Goal: Task Accomplishment & Management: Use online tool/utility

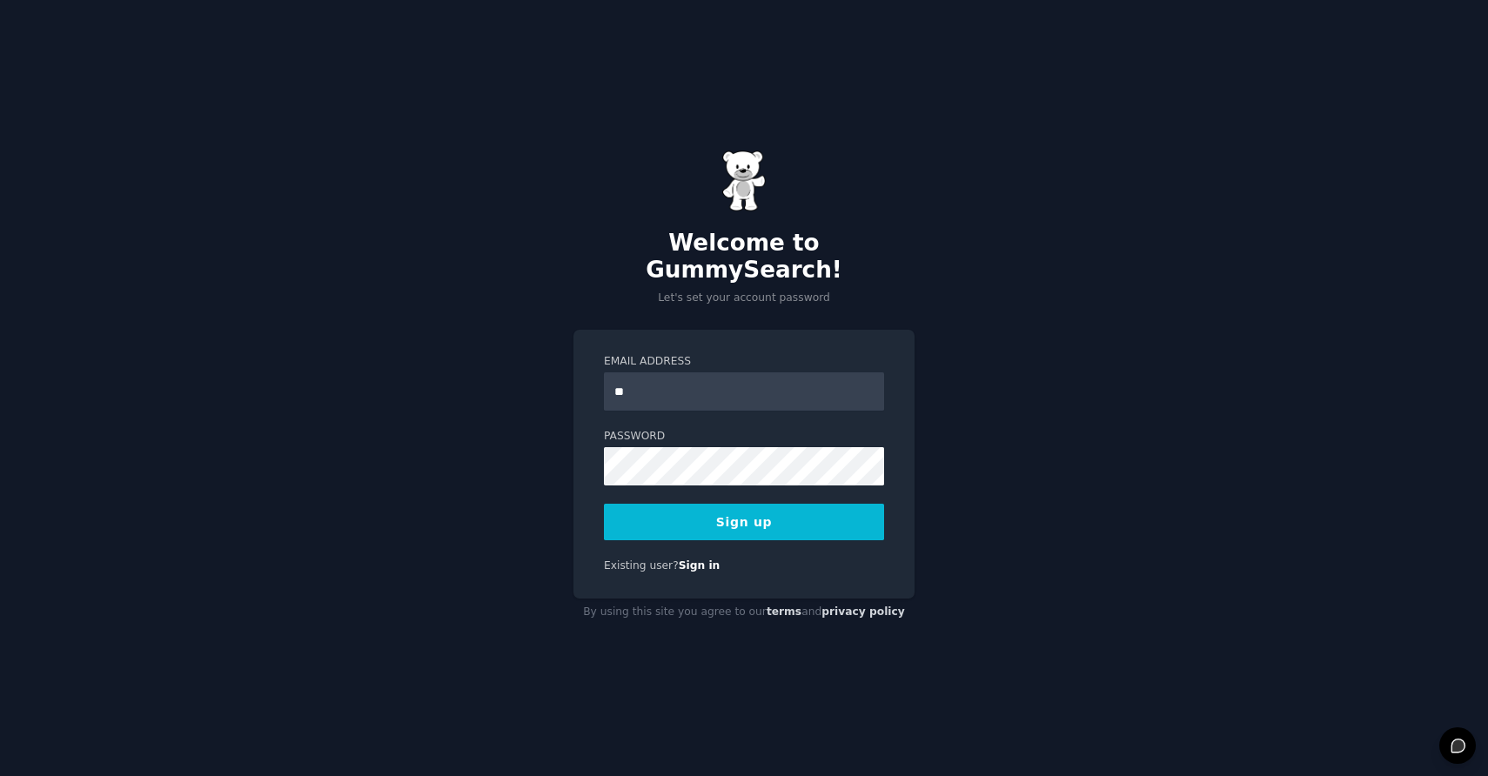
type input "*"
type input "**********"
drag, startPoint x: 614, startPoint y: 384, endPoint x: 596, endPoint y: 382, distance: 18.4
click at [596, 382] on div "**********" at bounding box center [743, 464] width 341 height 269
click at [776, 518] on button "Sign up" at bounding box center [744, 522] width 280 height 37
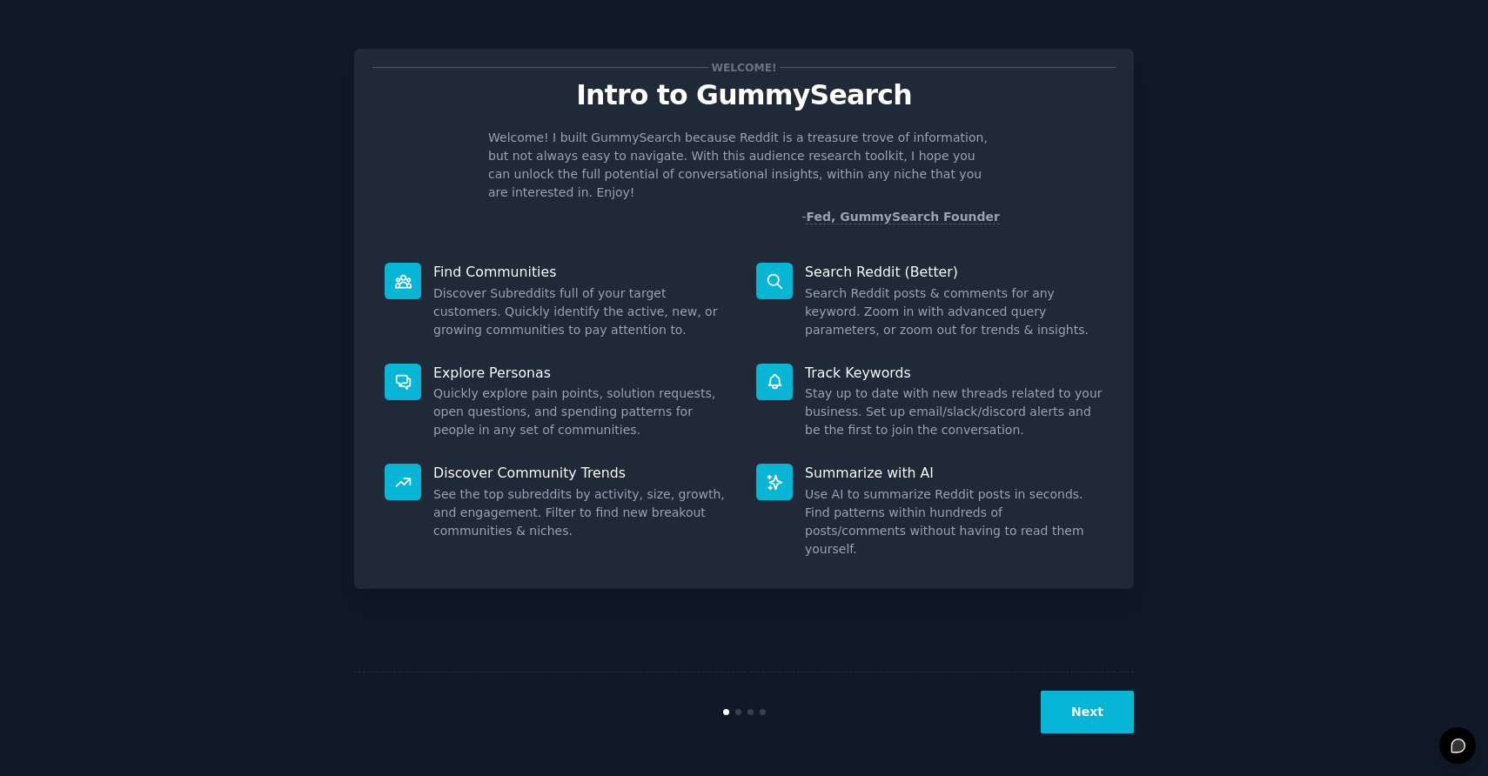
click at [1105, 722] on button "Next" at bounding box center [1087, 712] width 93 height 43
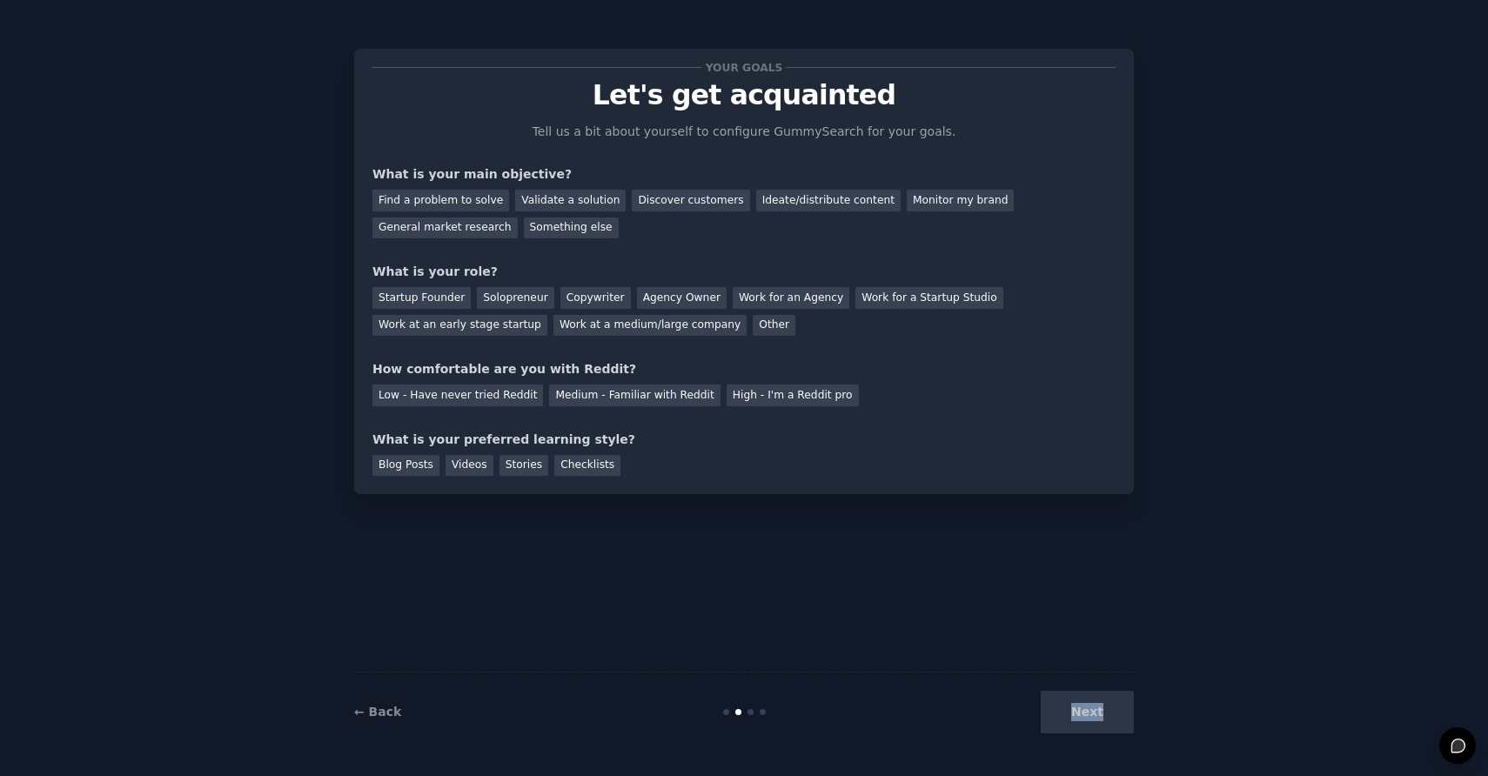
click at [1105, 722] on div "Next" at bounding box center [1004, 712] width 260 height 43
click at [1091, 717] on div "Next" at bounding box center [1004, 712] width 260 height 43
click at [940, 585] on div "Your goals Let's get acquainted Tell us a bit about yourself to configure Gummy…" at bounding box center [744, 387] width 780 height 727
click at [914, 209] on div "Monitor my brand" at bounding box center [960, 201] width 107 height 22
click at [684, 330] on div "Work at a medium/large company" at bounding box center [649, 326] width 193 height 22
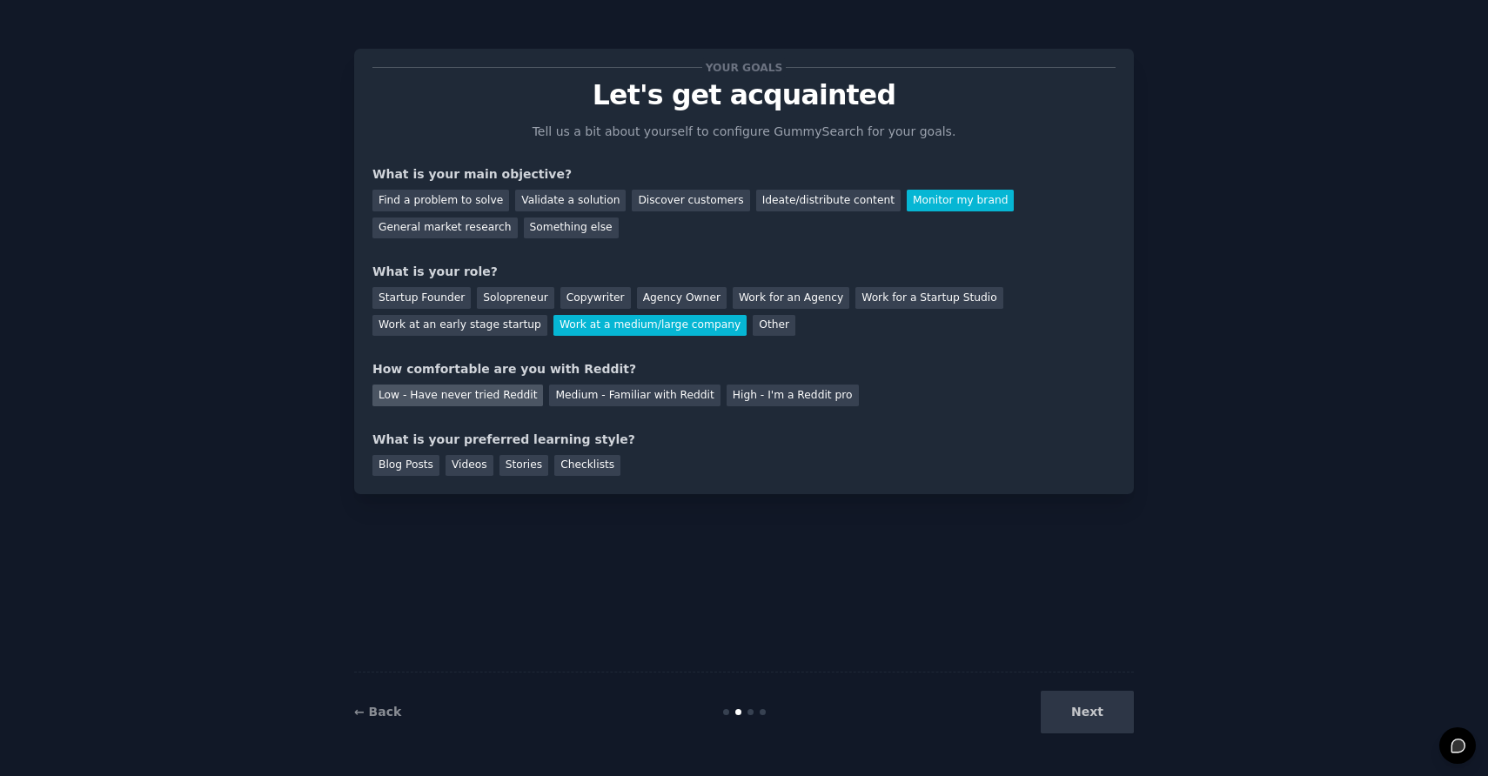
click at [474, 400] on div "Low - Have never tried Reddit" at bounding box center [457, 396] width 171 height 22
click at [513, 469] on div "Stories" at bounding box center [523, 466] width 49 height 22
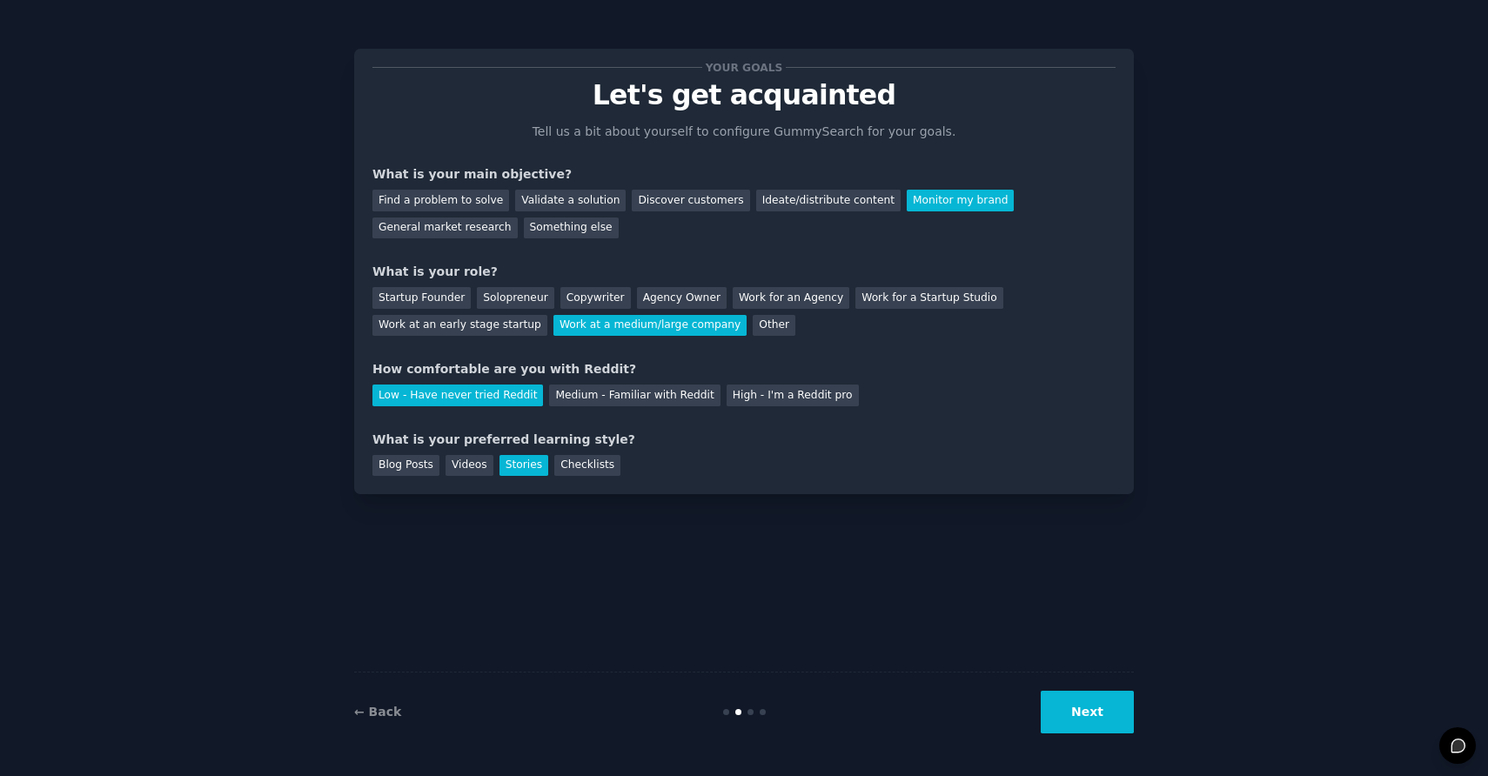
click at [1090, 721] on button "Next" at bounding box center [1087, 712] width 93 height 43
click at [1069, 707] on div "Next" at bounding box center [1004, 712] width 260 height 43
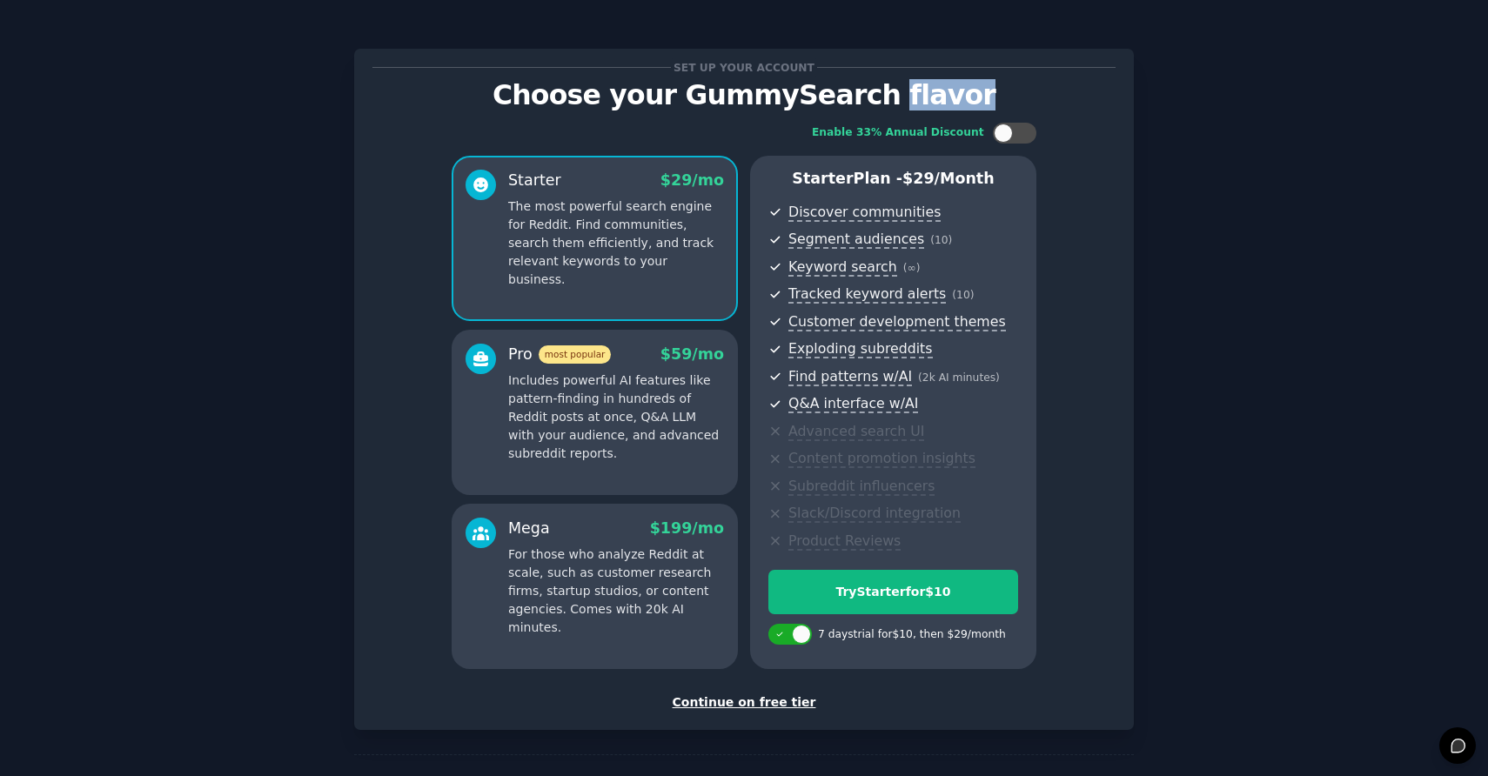
drag, startPoint x: 883, startPoint y: 93, endPoint x: 966, endPoint y: 113, distance: 85.0
click at [968, 110] on div "Set up your account Choose your GummySearch flavor Enable 33% Annual Discount S…" at bounding box center [743, 389] width 743 height 645
click at [716, 704] on div "Continue on free tier" at bounding box center [743, 702] width 743 height 18
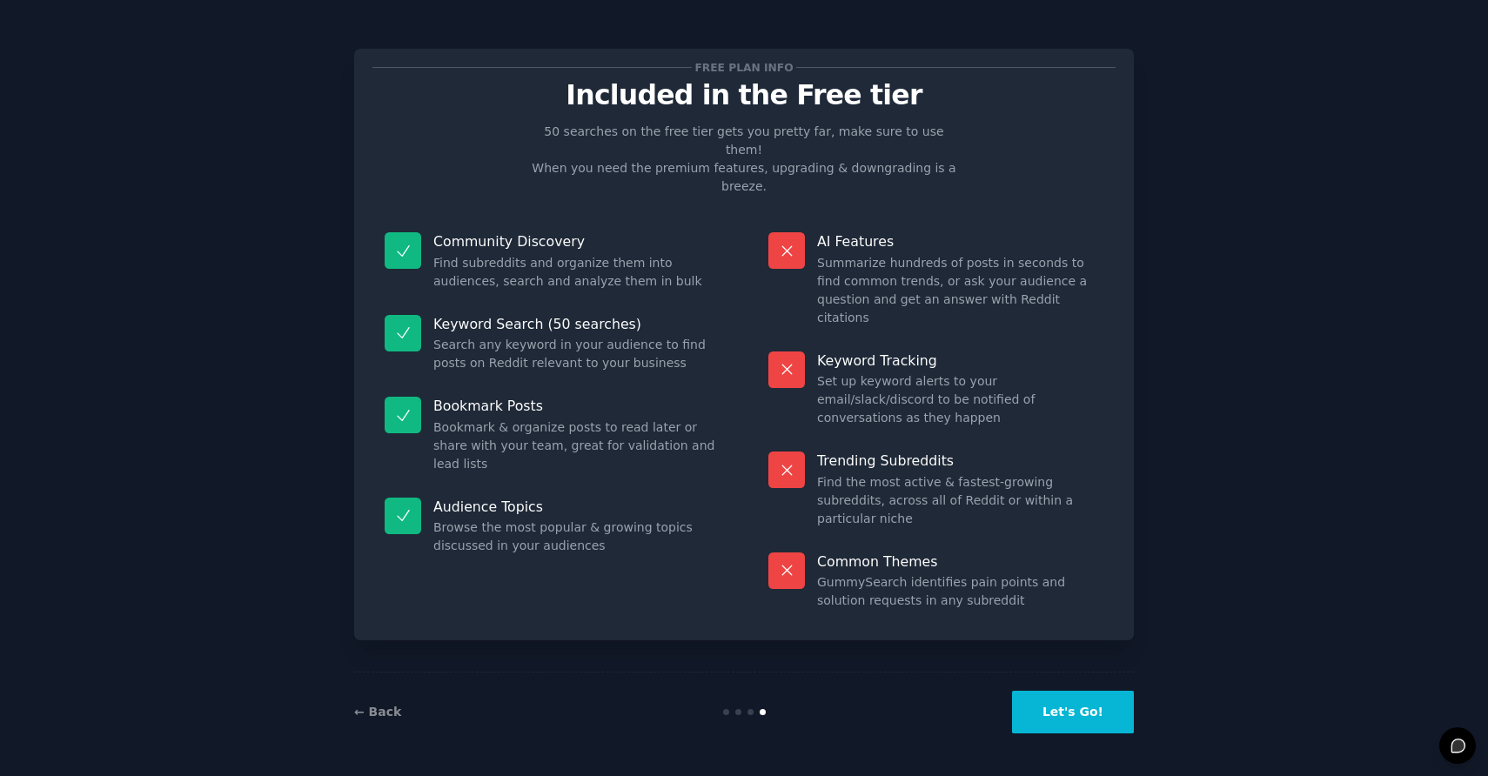
click at [1050, 719] on button "Let's Go!" at bounding box center [1073, 712] width 122 height 43
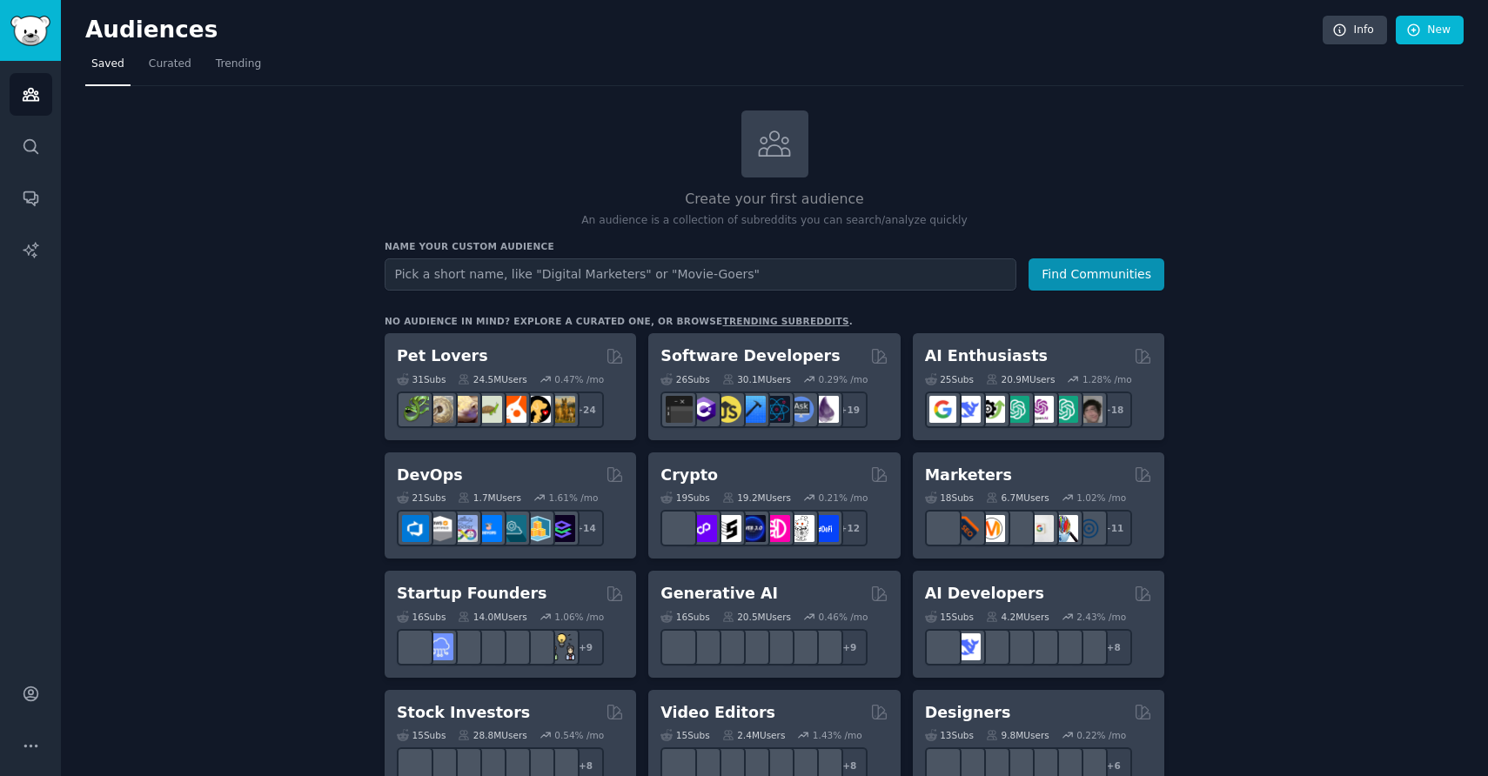
type input "/"
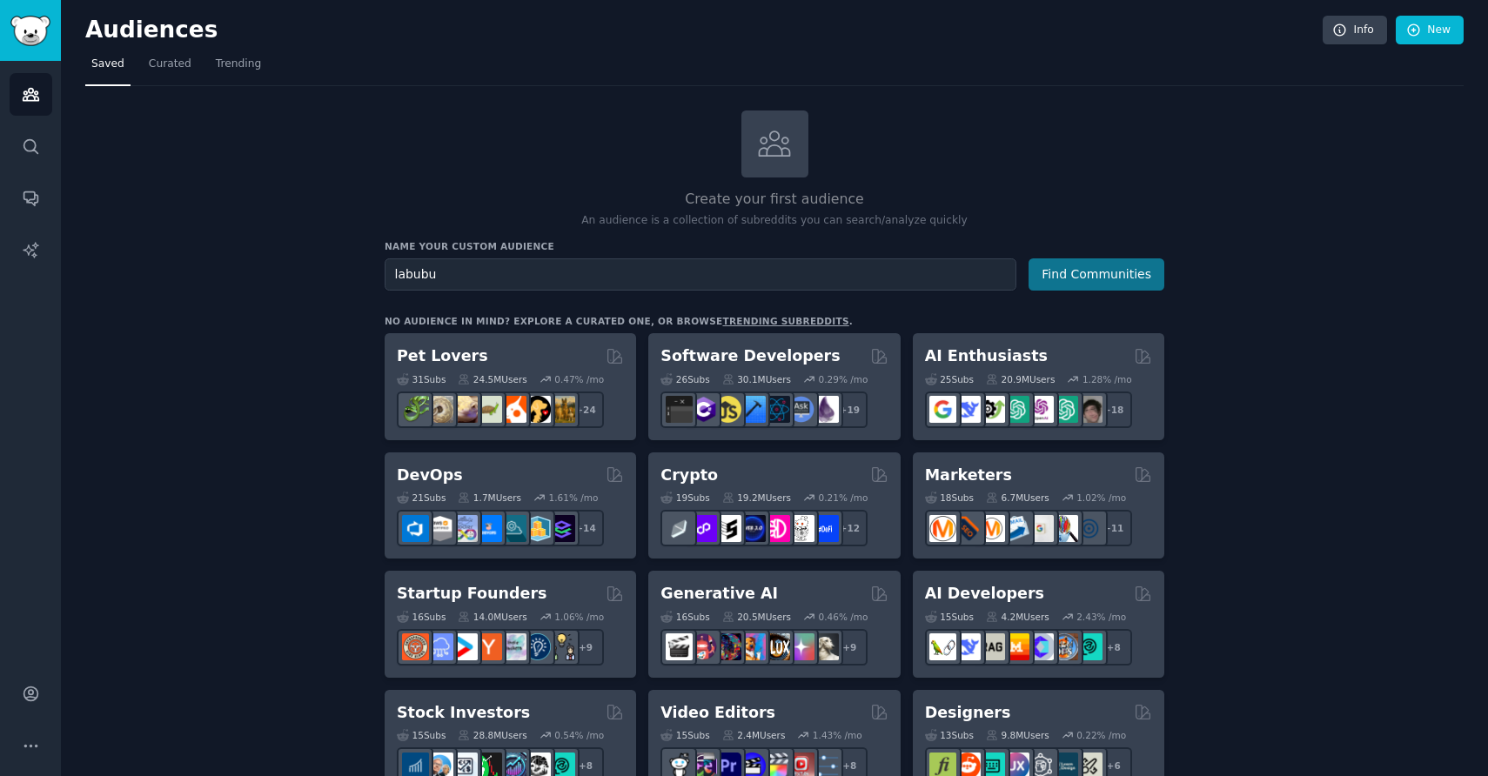
type input "labubu"
click at [1062, 285] on button "Find Communities" at bounding box center [1096, 274] width 136 height 32
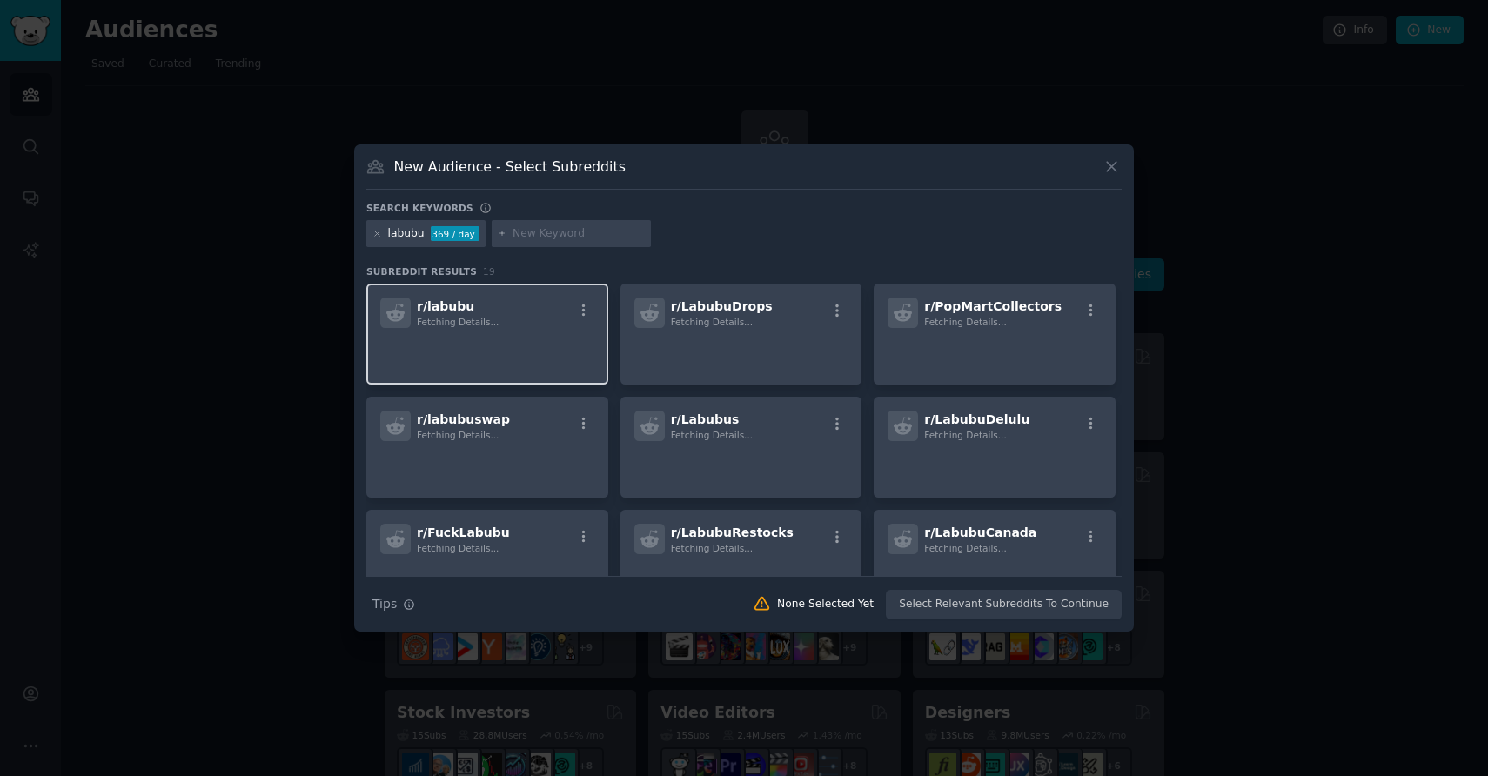
click at [497, 324] on div "r/ labubu Fetching Details..." at bounding box center [487, 313] width 214 height 30
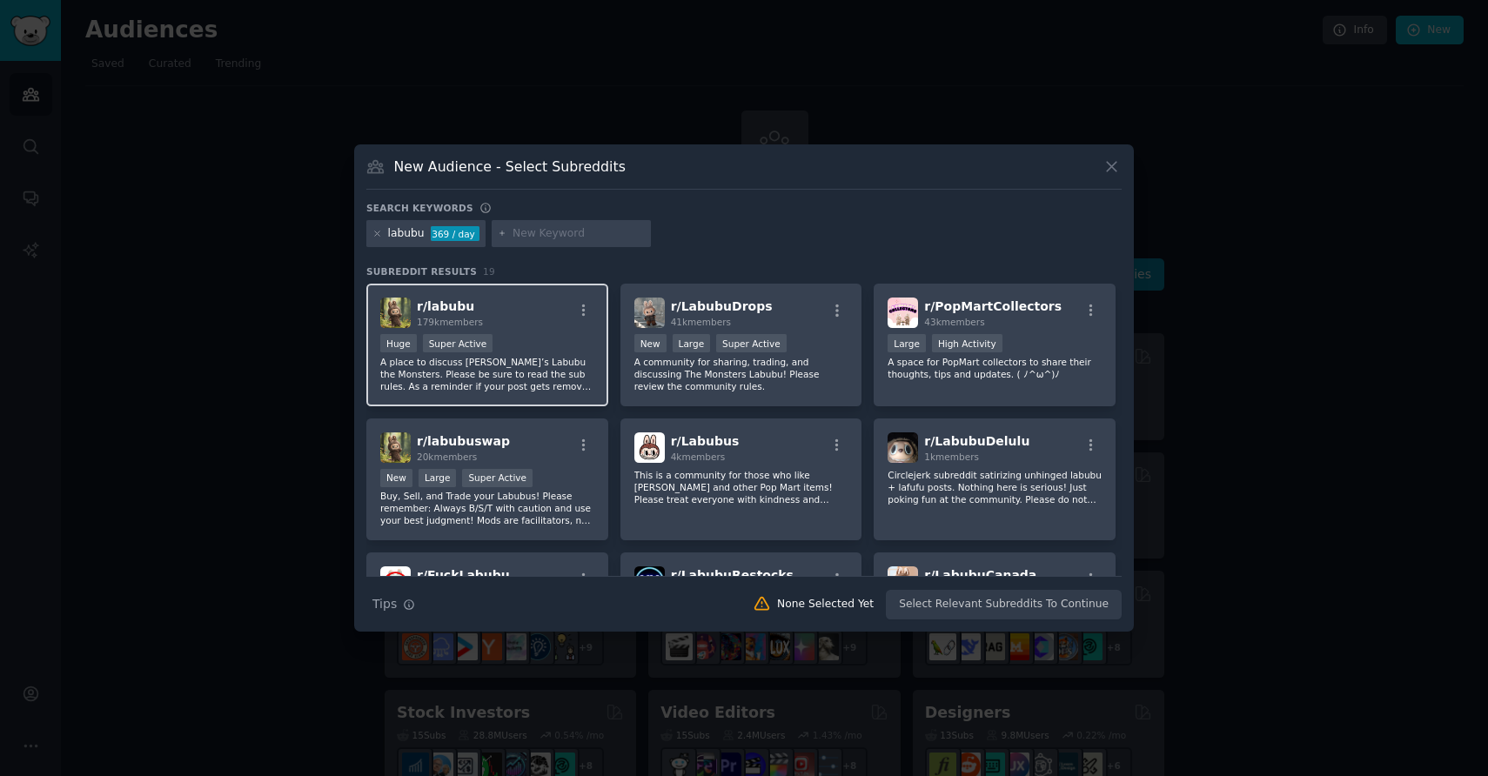
click at [525, 330] on div "r/ labubu 179k members >= 95th percentile for submissions / day Huge Super Acti…" at bounding box center [487, 345] width 242 height 123
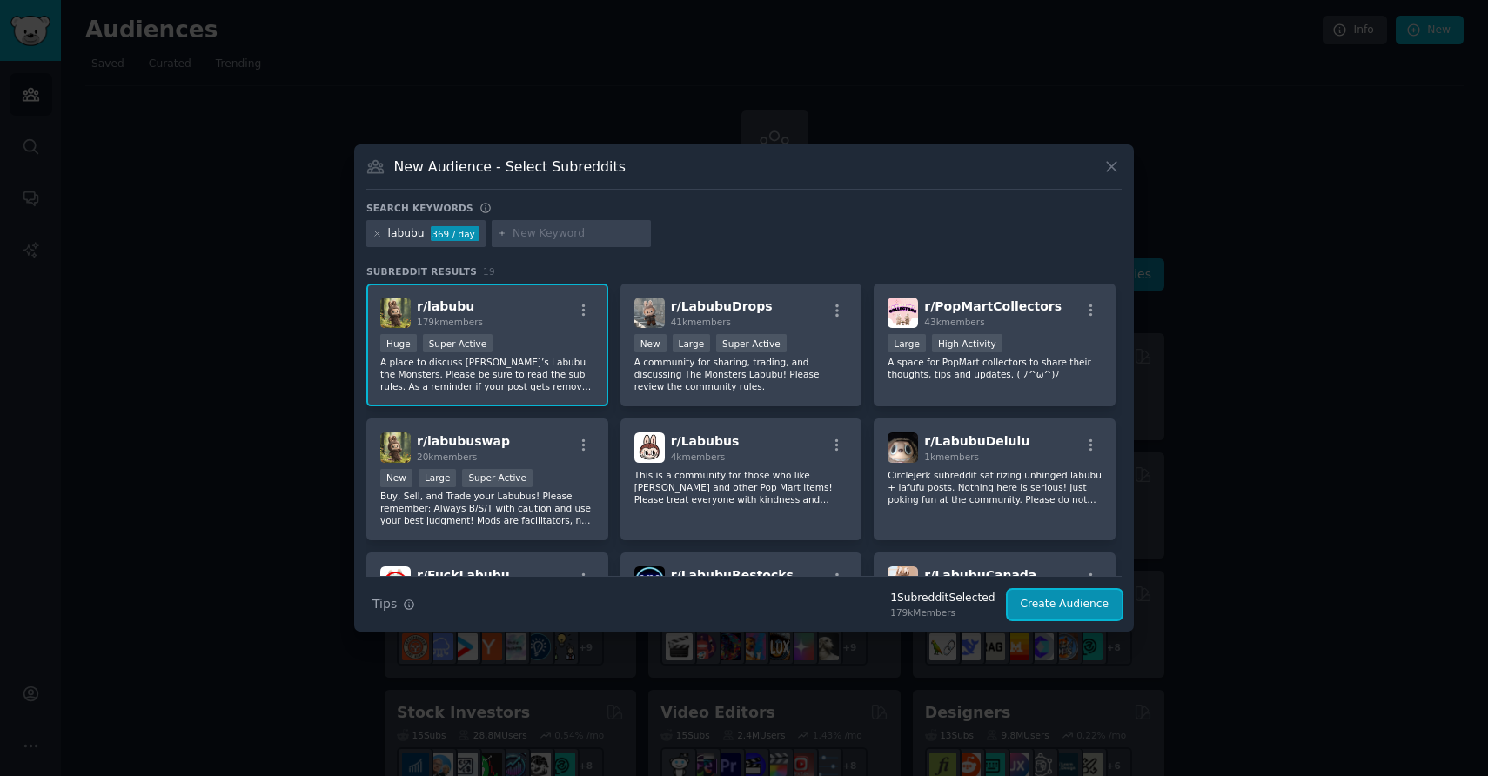
click at [1042, 608] on button "Create Audience" at bounding box center [1065, 605] width 115 height 30
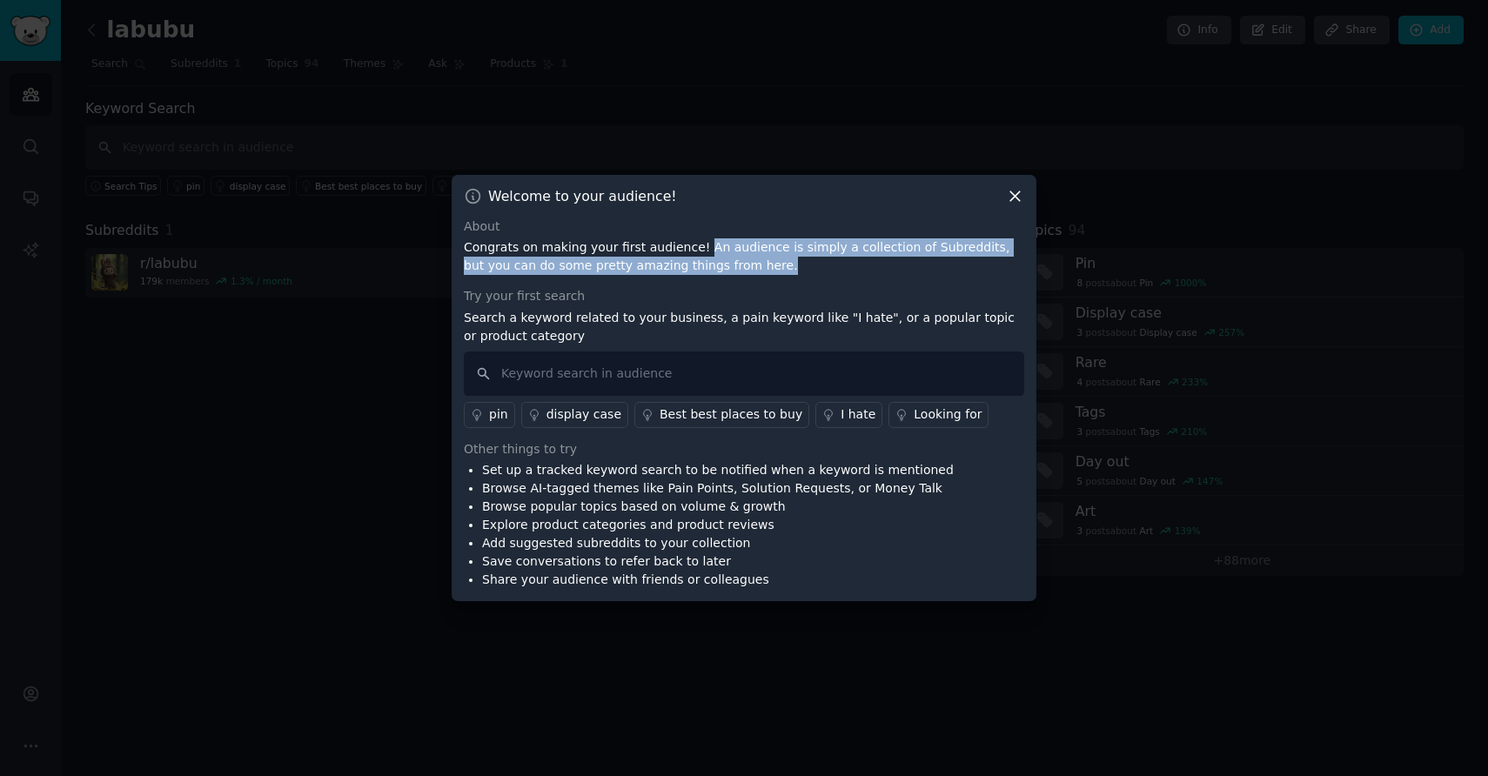
drag, startPoint x: 694, startPoint y: 250, endPoint x: 857, endPoint y: 264, distance: 163.3
click at [857, 264] on p "Congrats on making your first audience! An audience is simply a collection of S…" at bounding box center [744, 256] width 560 height 37
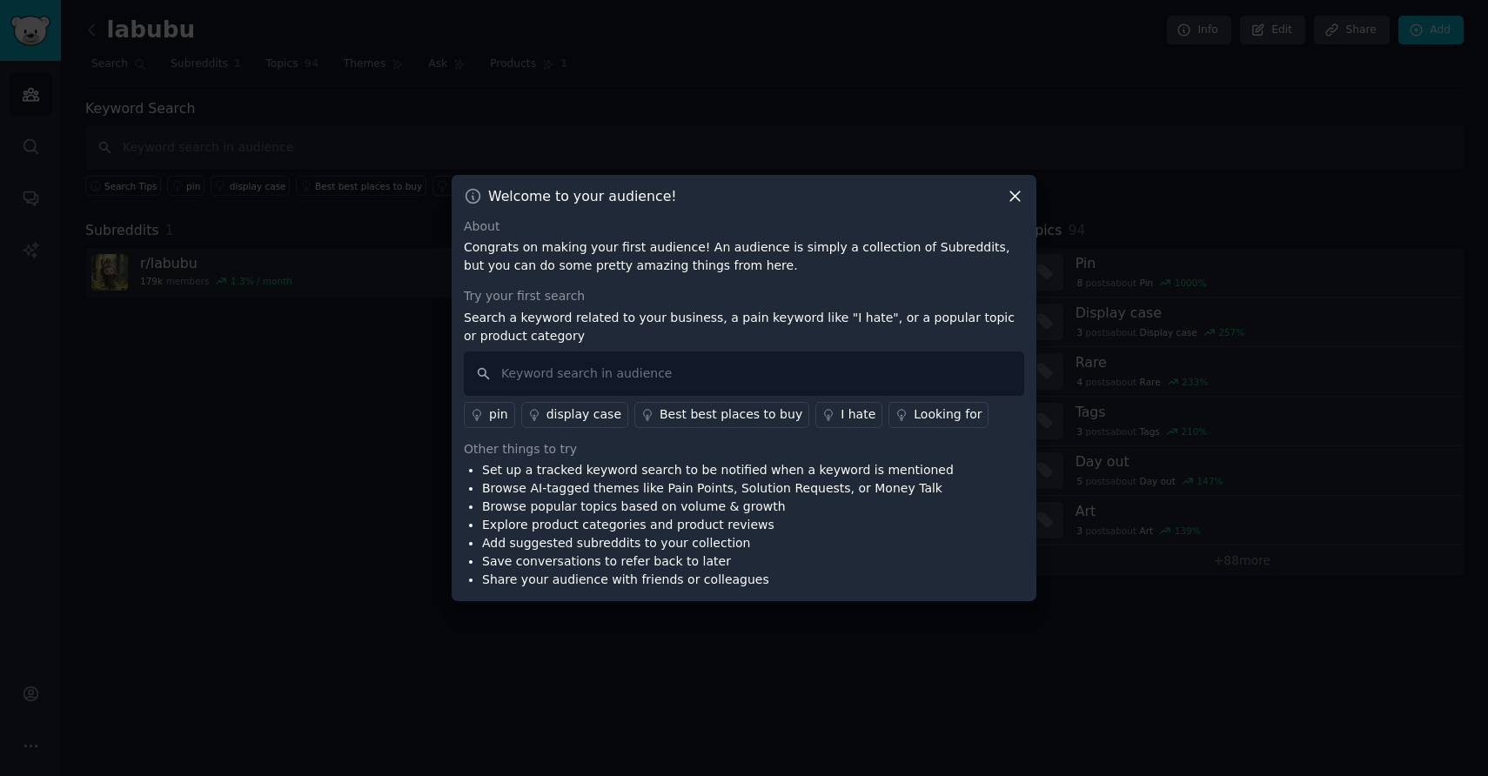
click at [755, 277] on div "About Congrats on making your first audience! An audience is simply a collectio…" at bounding box center [744, 404] width 560 height 372
click at [754, 277] on div "About Congrats on making your first audience! An audience is simply a collectio…" at bounding box center [744, 404] width 560 height 372
click at [672, 382] on input "text" at bounding box center [744, 374] width 560 height 44
type input "labubu"
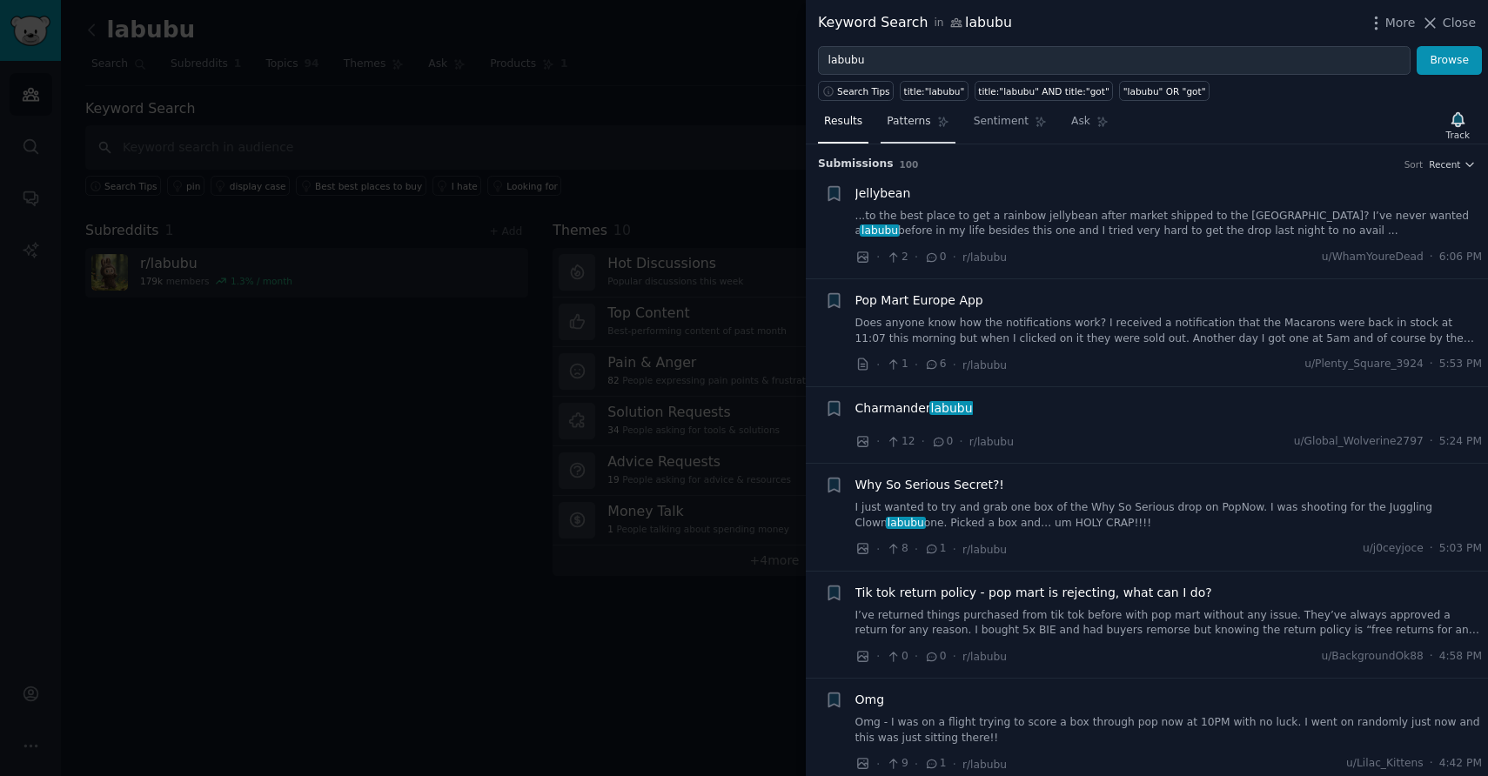
click at [937, 119] on icon at bounding box center [943, 122] width 12 height 12
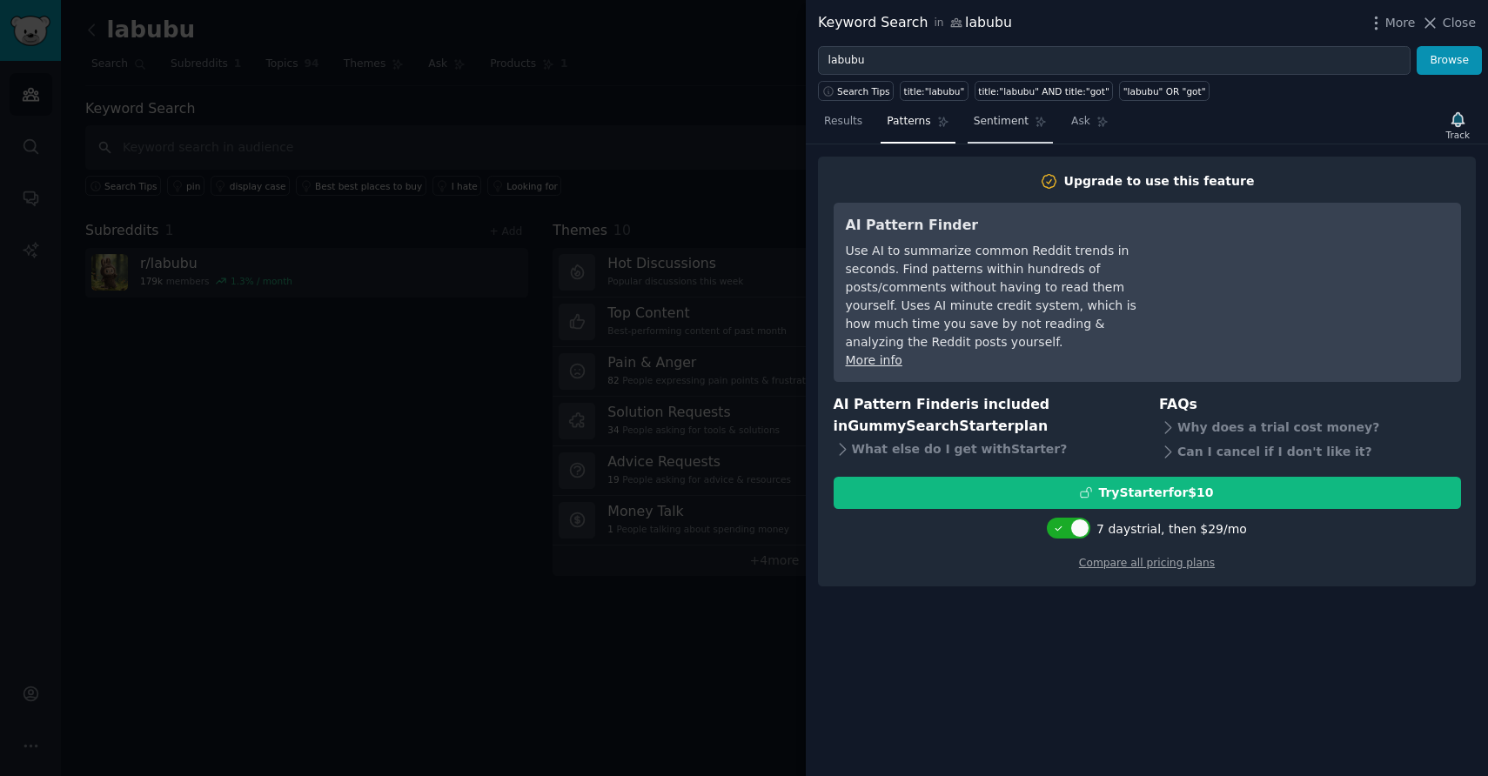
click at [975, 122] on span "Sentiment" at bounding box center [1001, 122] width 55 height 16
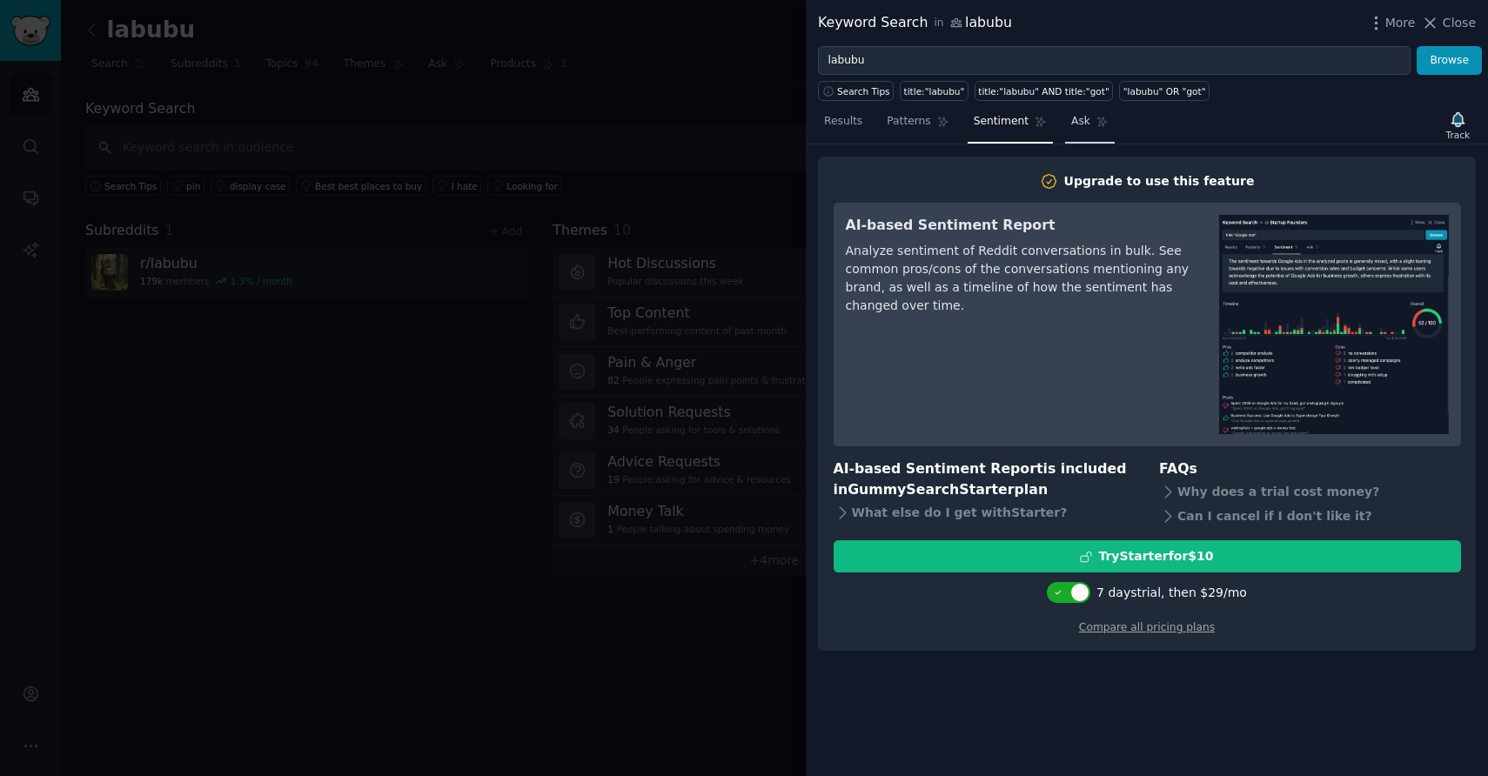
click at [1082, 128] on span "Ask" at bounding box center [1080, 122] width 19 height 16
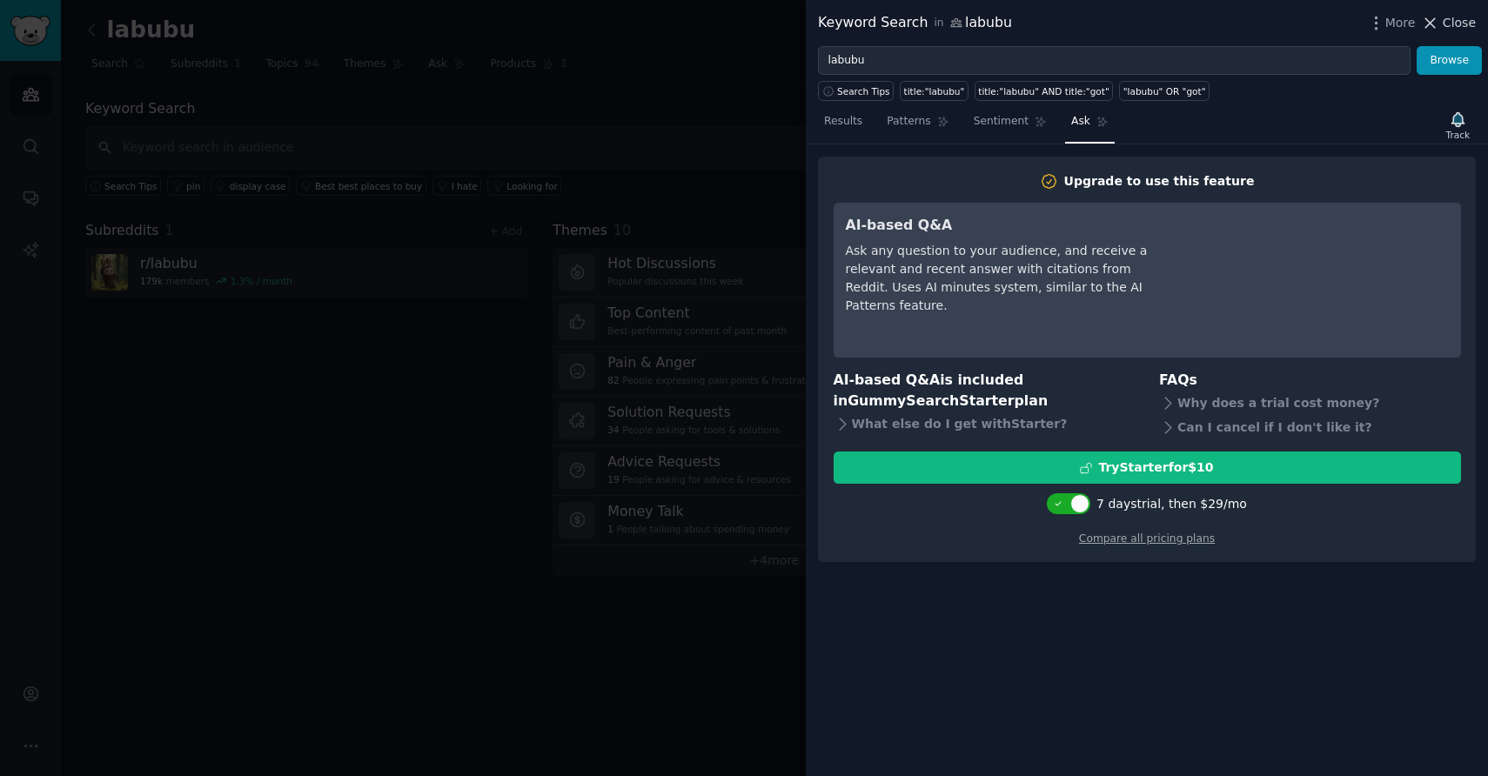
click at [1445, 15] on span "Close" at bounding box center [1459, 23] width 33 height 18
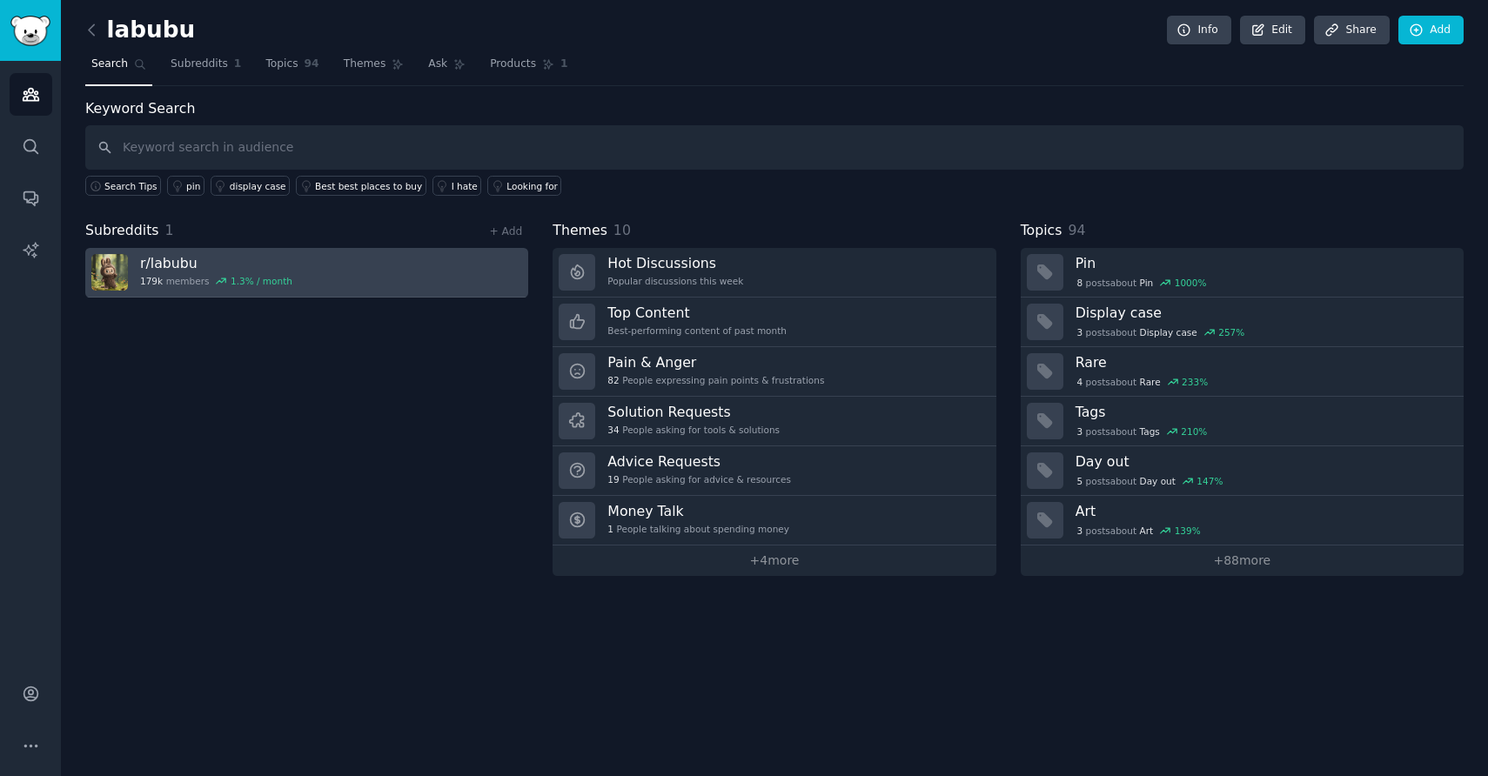
click at [195, 275] on div "179k members 1.3 % / month" at bounding box center [216, 281] width 152 height 12
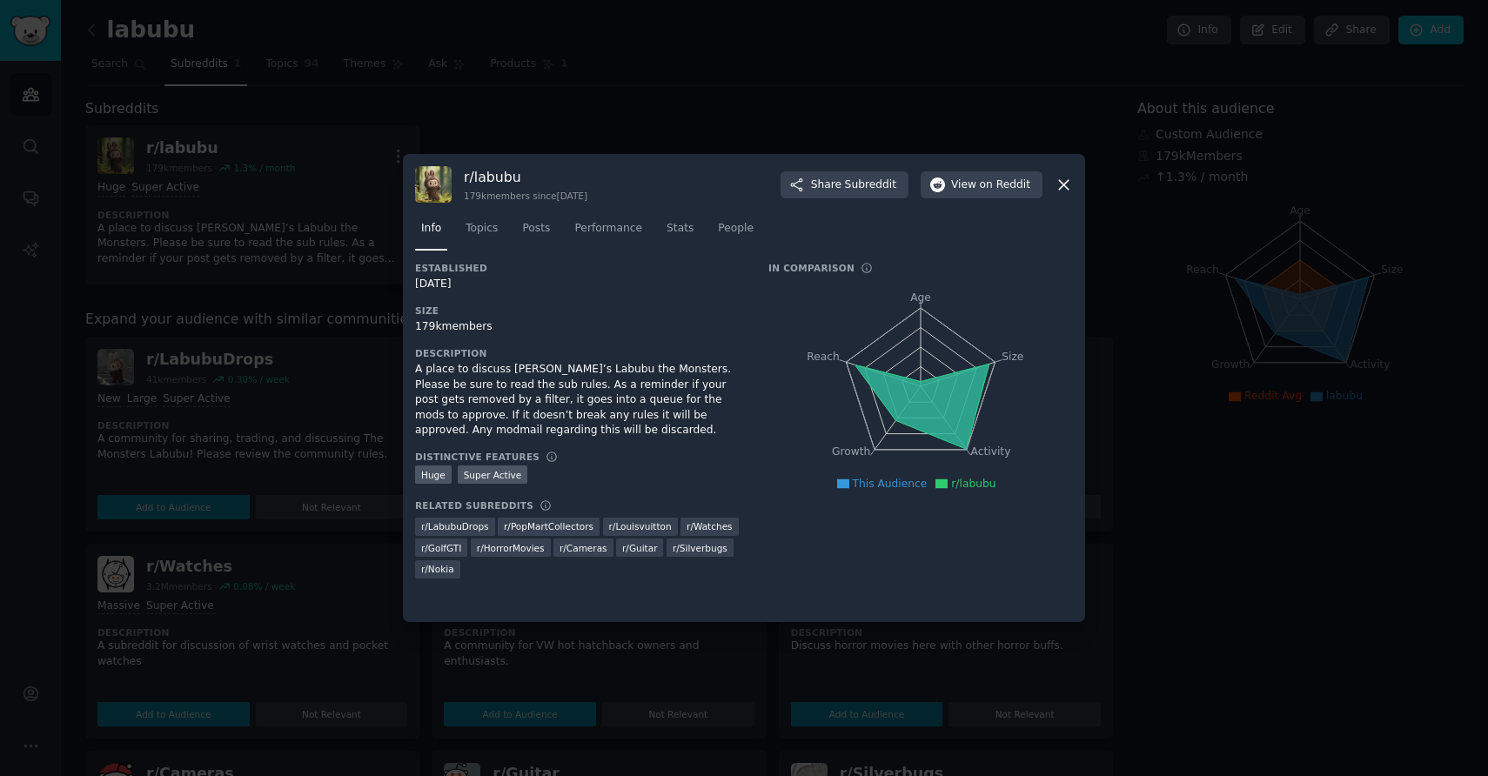
click at [920, 385] on icon at bounding box center [922, 407] width 134 height 85
click at [800, 267] on h3 "In Comparison" at bounding box center [811, 268] width 86 height 12
click at [685, 231] on span "Stats" at bounding box center [679, 229] width 27 height 16
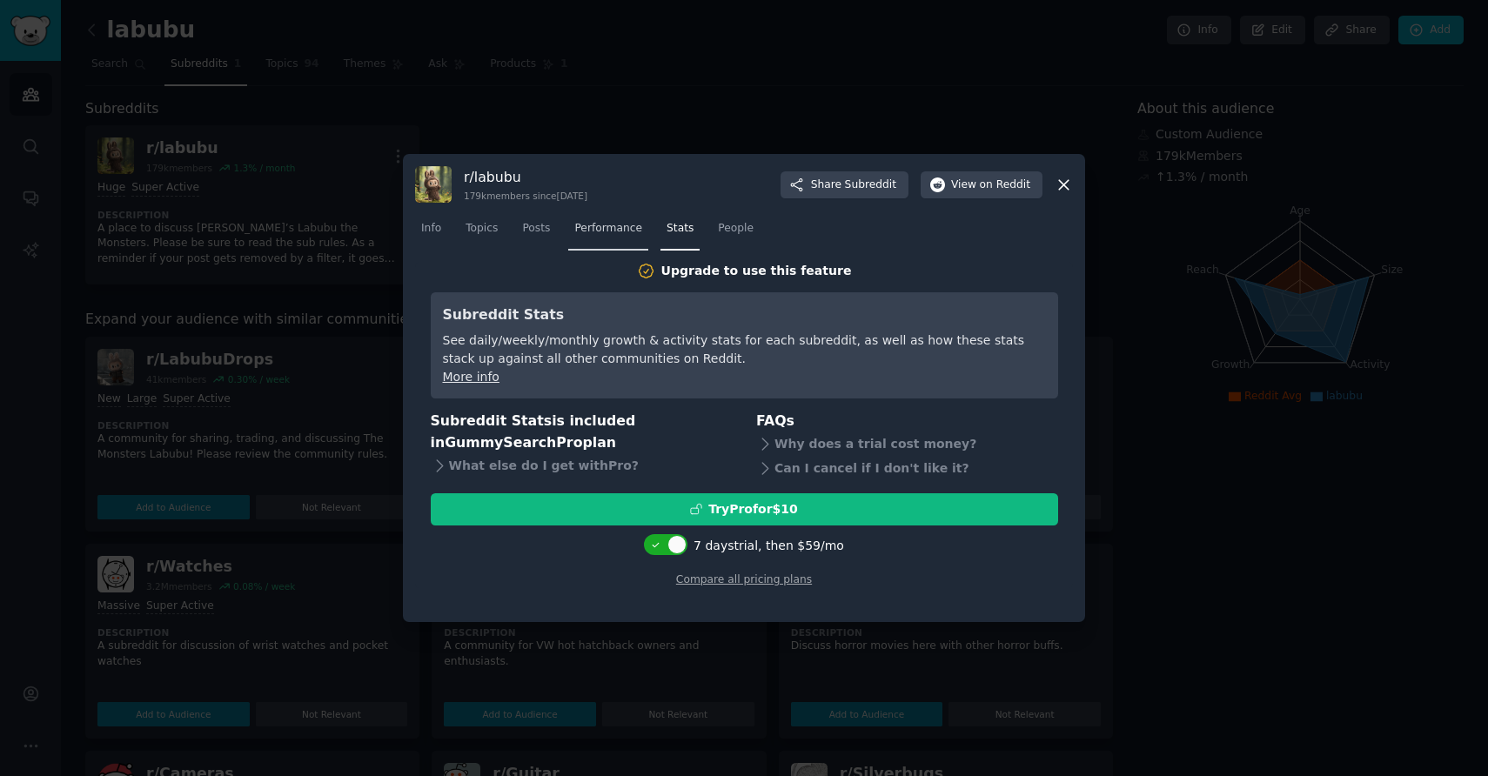
click at [581, 225] on span "Performance" at bounding box center [608, 229] width 68 height 16
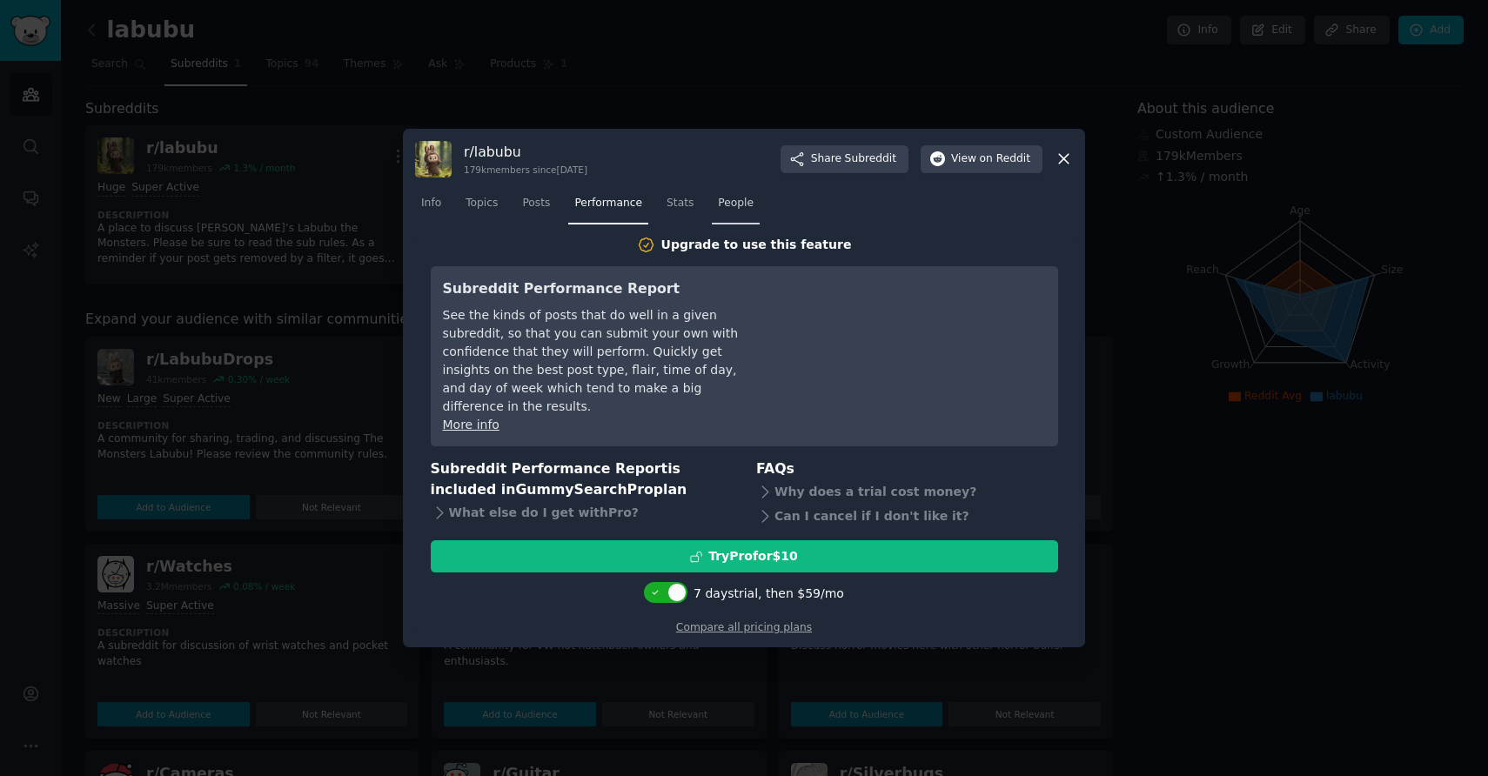
click at [718, 208] on span "People" at bounding box center [736, 204] width 36 height 16
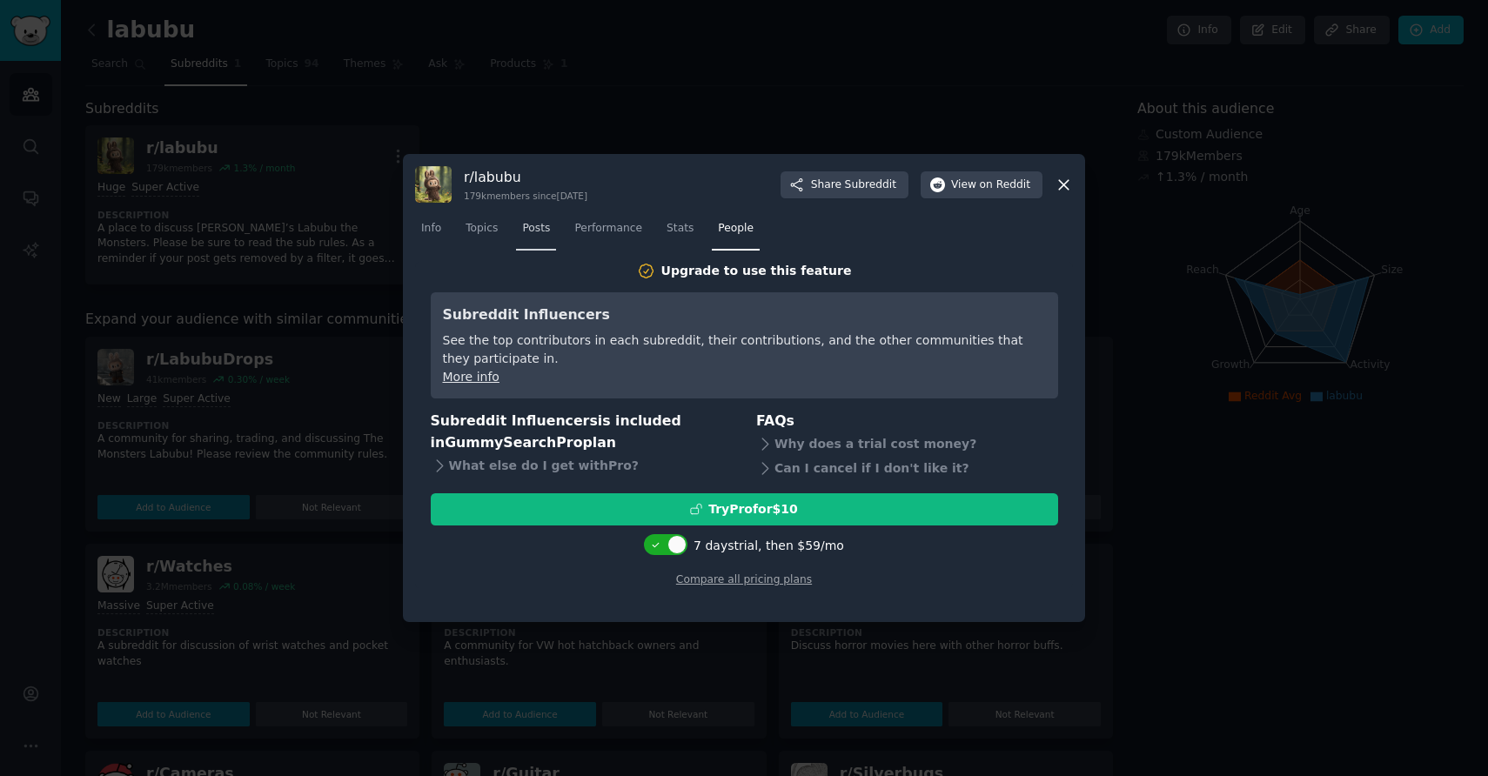
click at [521, 233] on link "Posts" at bounding box center [536, 233] width 40 height 36
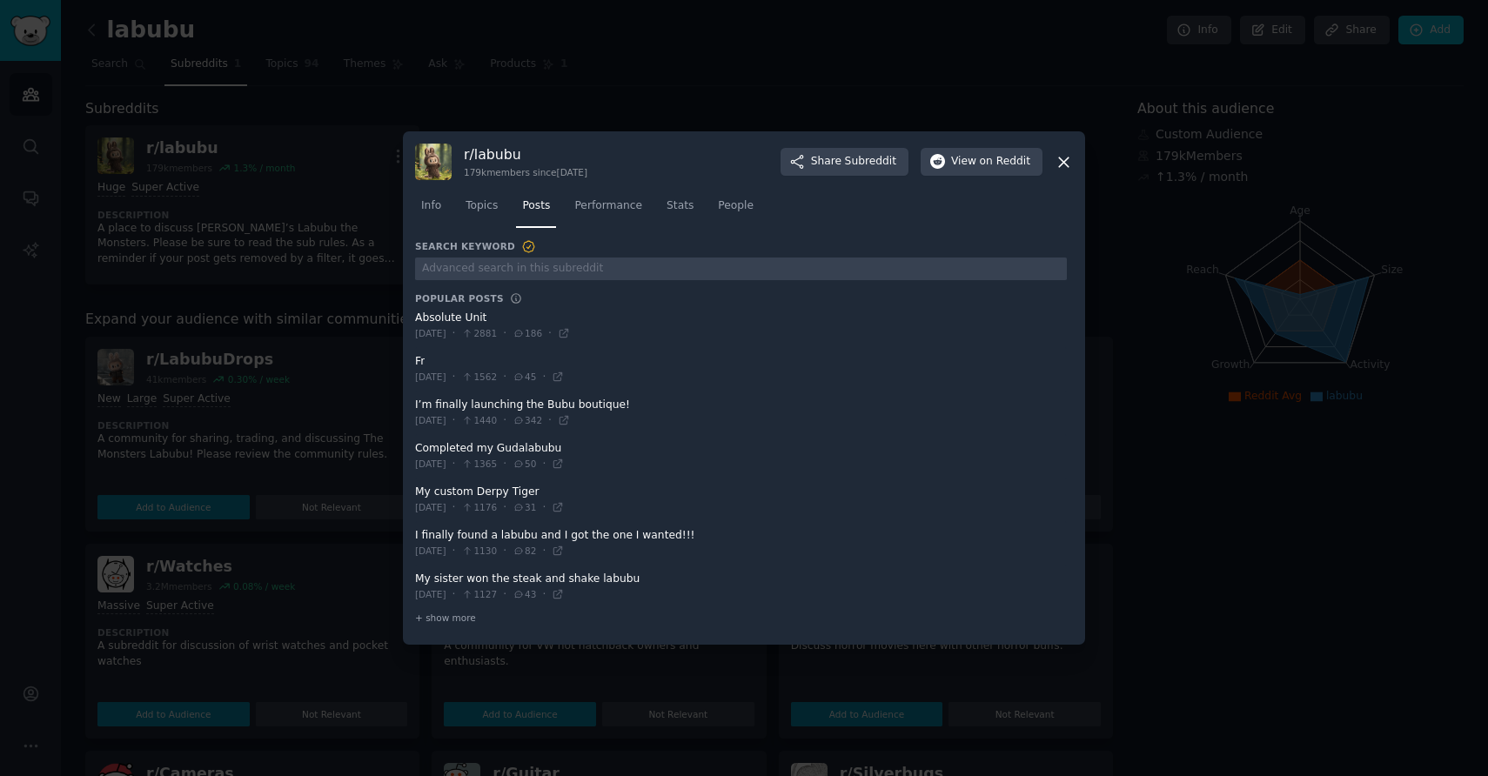
click at [1065, 166] on icon at bounding box center [1064, 162] width 18 height 18
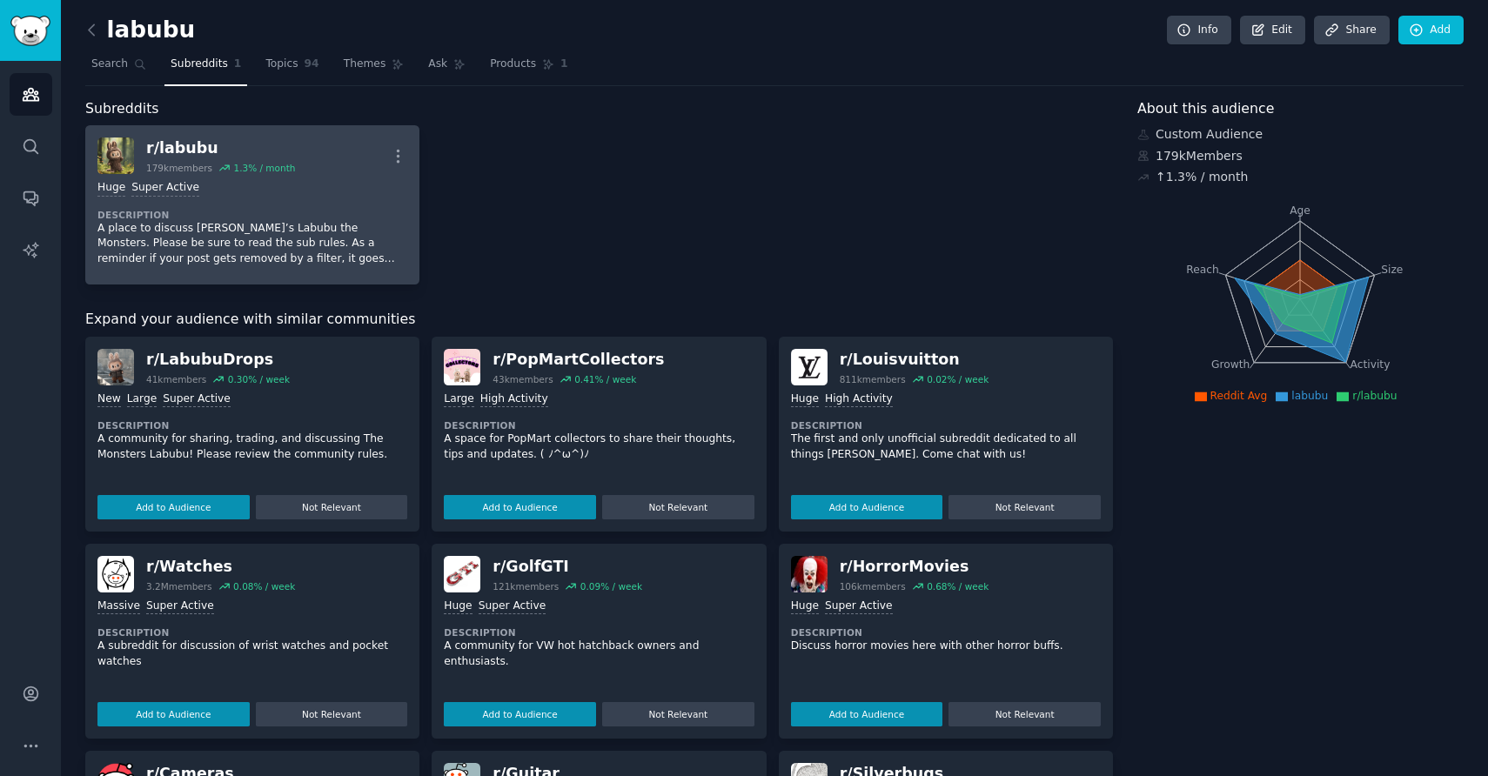
click at [342, 228] on p "A place to discuss [PERSON_NAME]’s Labubu the Monsters. Please be sure to read …" at bounding box center [252, 244] width 310 height 46
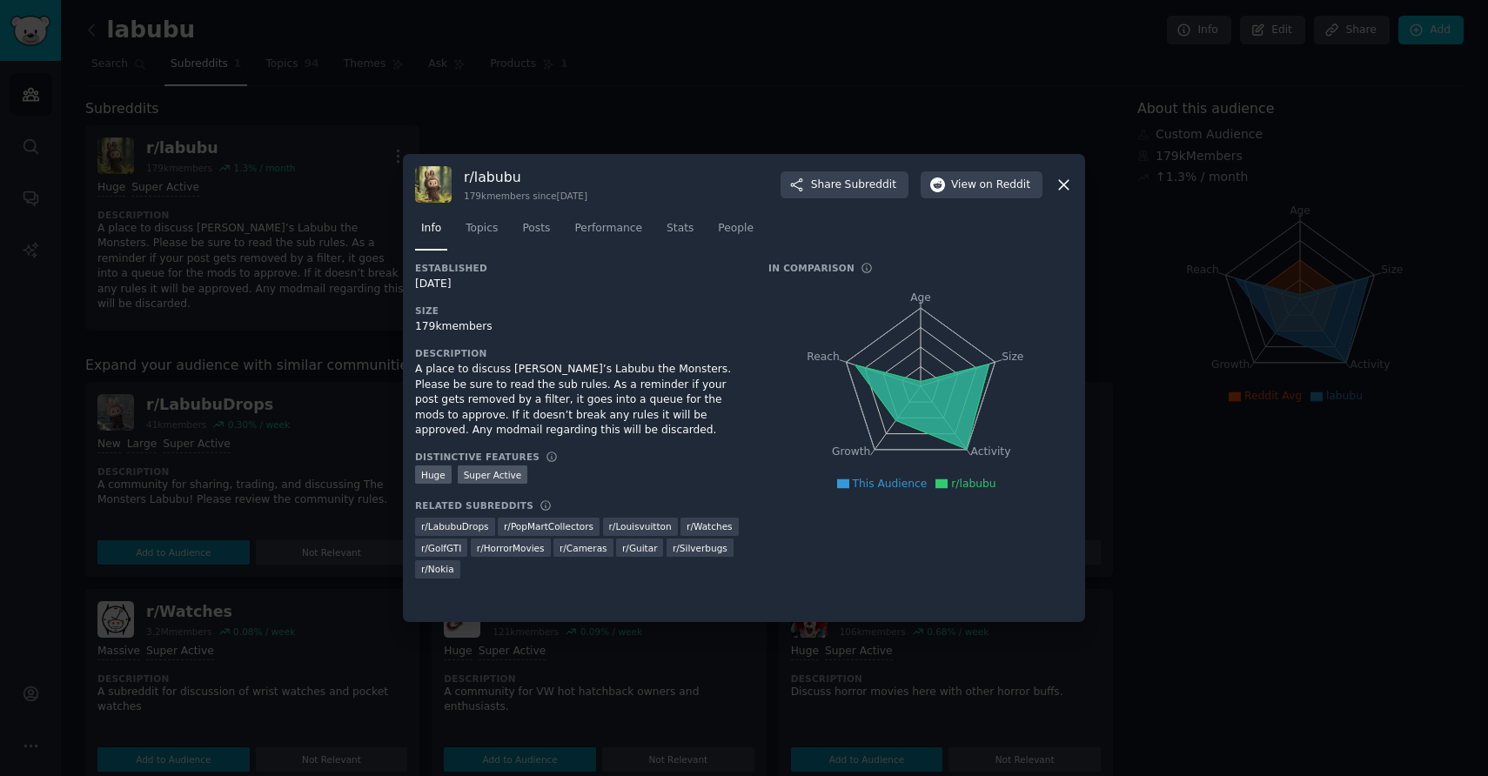
click at [477, 179] on h3 "r/ labubu" at bounding box center [526, 177] width 124 height 18
copy h3 "r/ labubu"
